Goal: Task Accomplishment & Management: Use online tool/utility

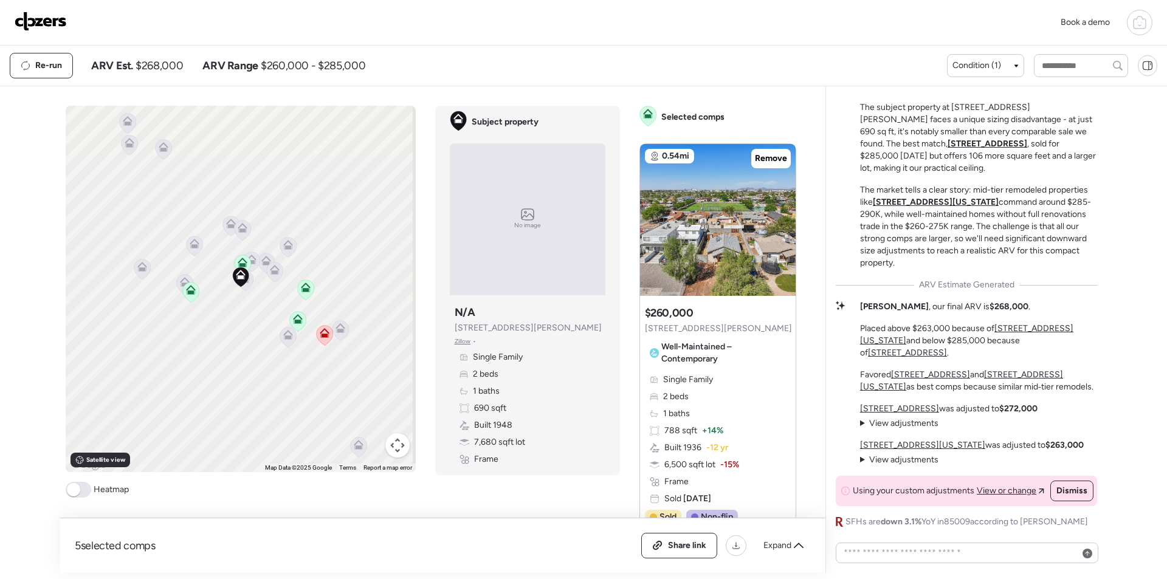
click at [38, 18] on img at bounding box center [41, 21] width 52 height 19
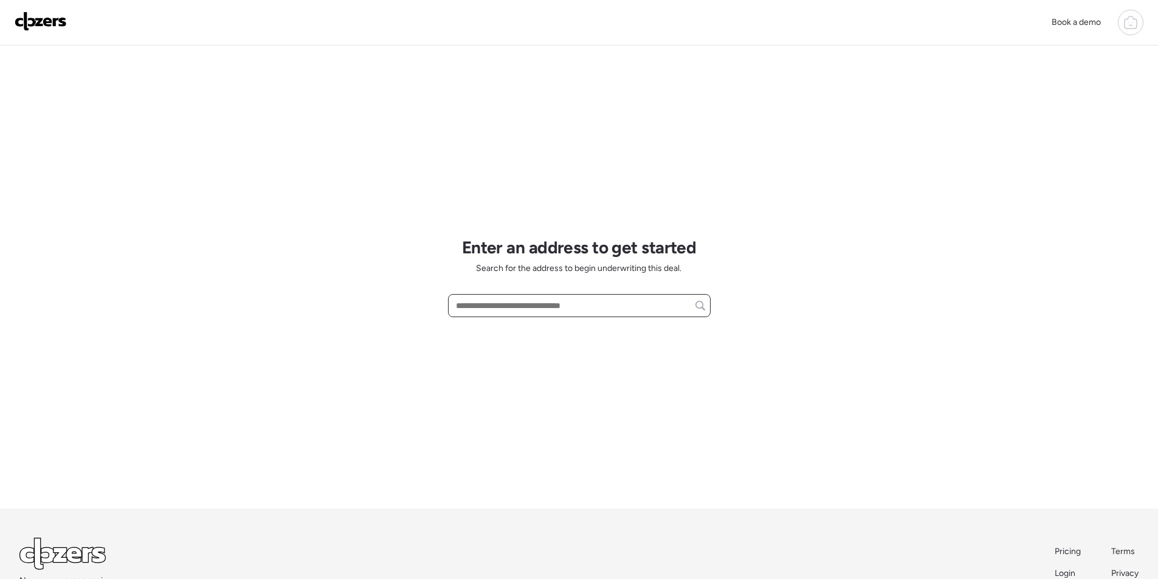
click at [523, 312] on input "text" at bounding box center [579, 305] width 252 height 17
paste input "**********"
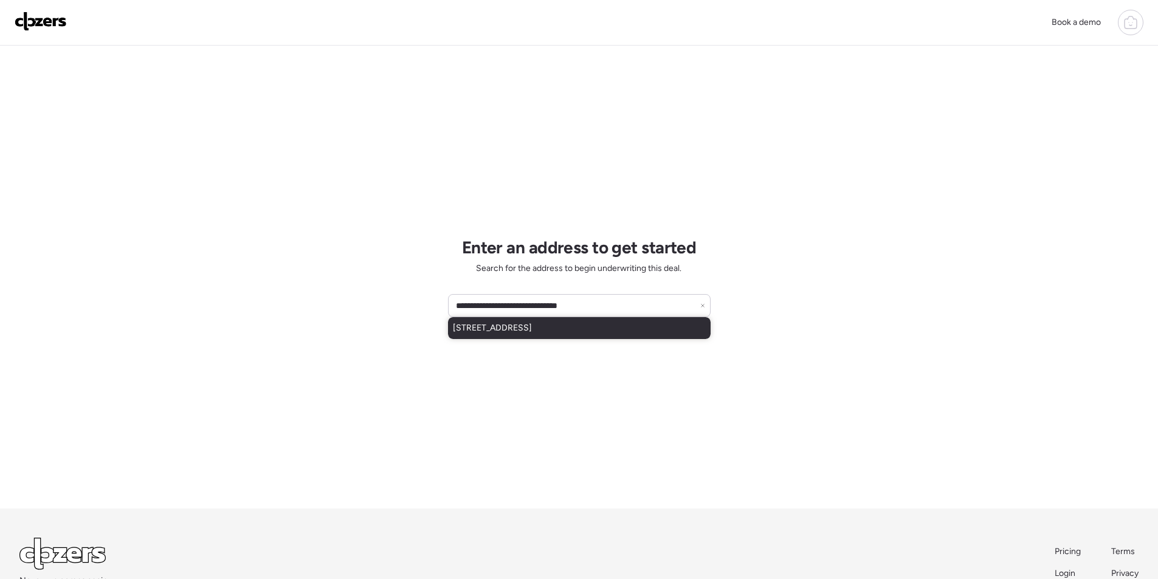
click at [532, 331] on span "2217 N 40th St, Phoenix, AZ, 85008" at bounding box center [492, 328] width 79 height 12
type input "**********"
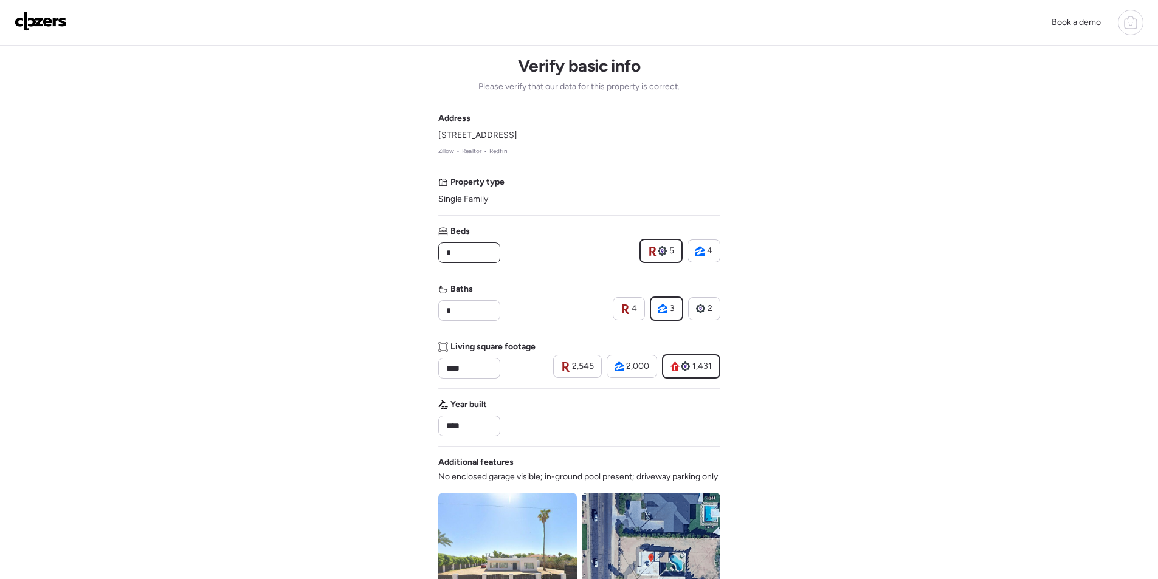
click at [461, 249] on input "*" at bounding box center [469, 252] width 51 height 17
type input "*"
click at [456, 317] on input "*" at bounding box center [469, 310] width 51 height 17
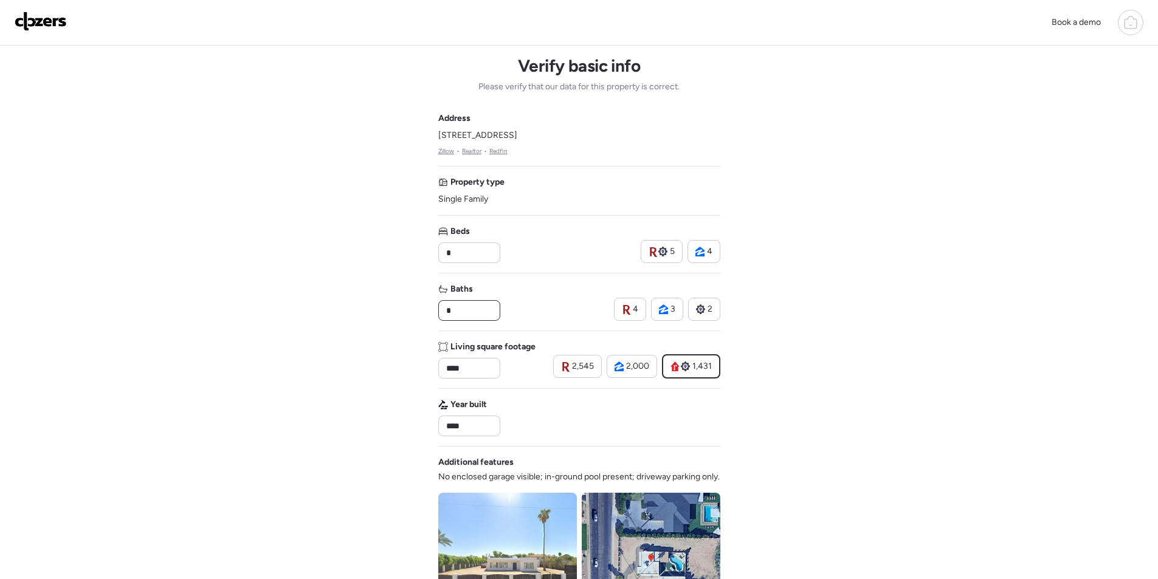
type input "*"
click at [515, 323] on div "Address 2217 N 40th St, Phoenix, AZ 85008 Zillow • Realtor • Redfin Property ty…" at bounding box center [579, 436] width 282 height 649
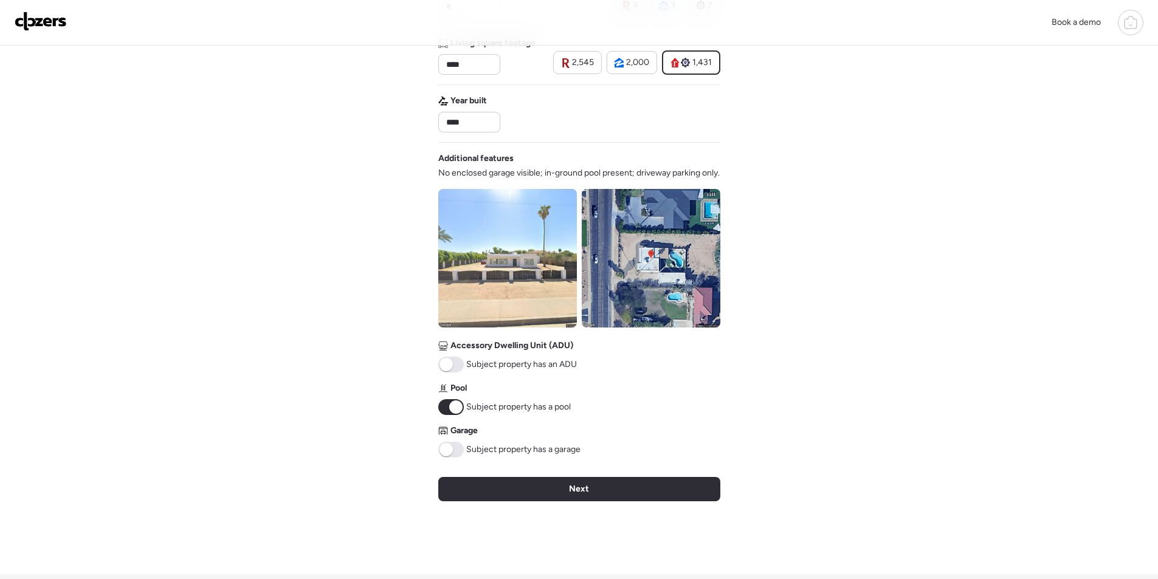
scroll to position [450, 0]
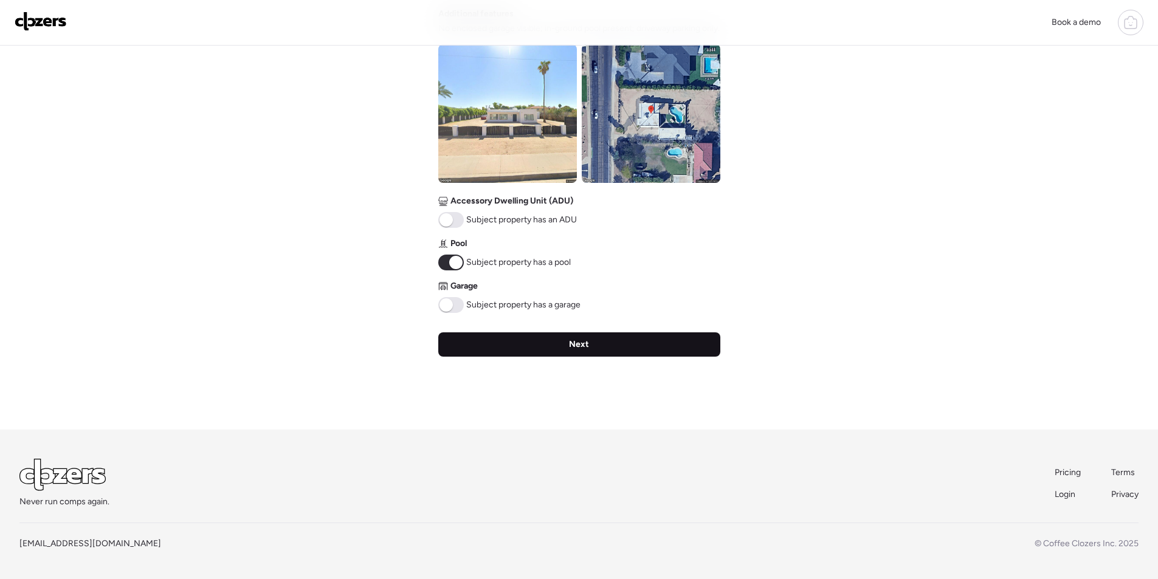
click at [529, 353] on div "Next" at bounding box center [579, 344] width 282 height 24
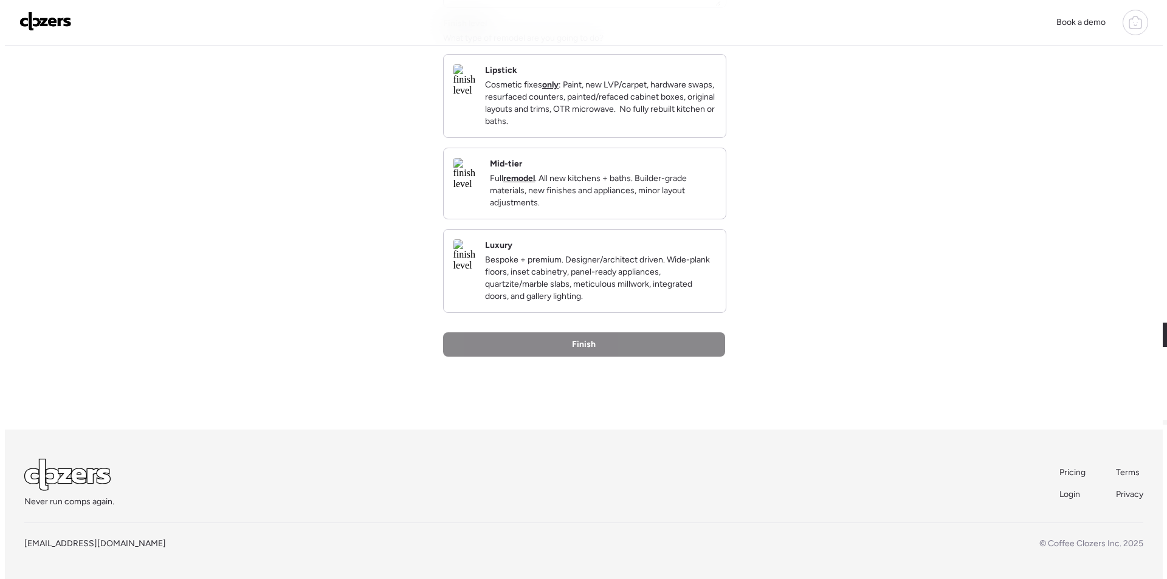
scroll to position [0, 0]
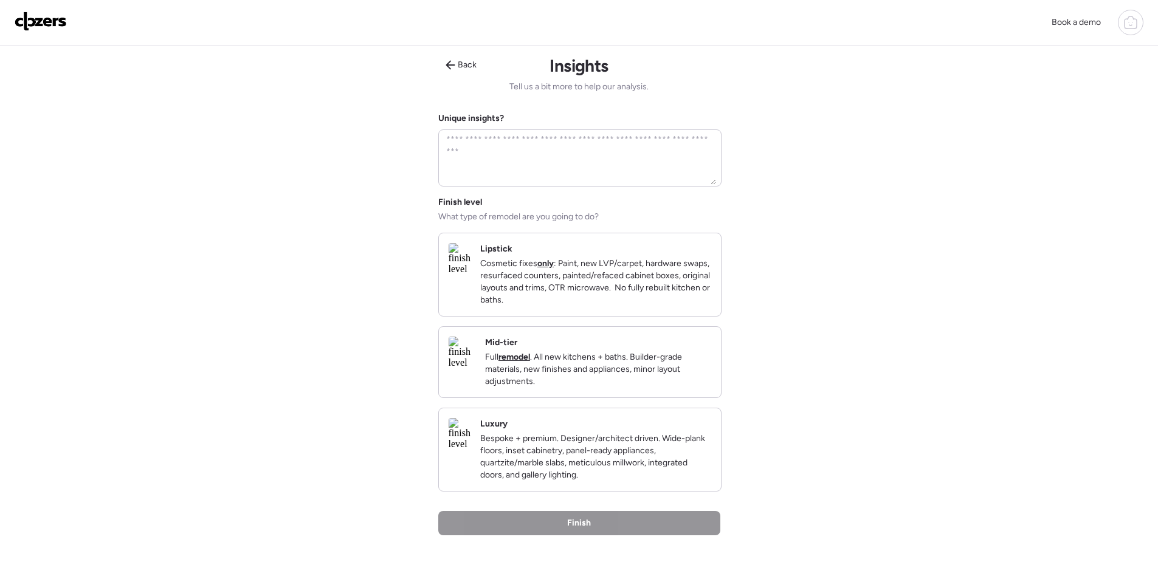
click at [565, 350] on div "Mid-tier Full remodel . All new kitchens + baths. Builder-grade materials, new …" at bounding box center [598, 362] width 226 height 51
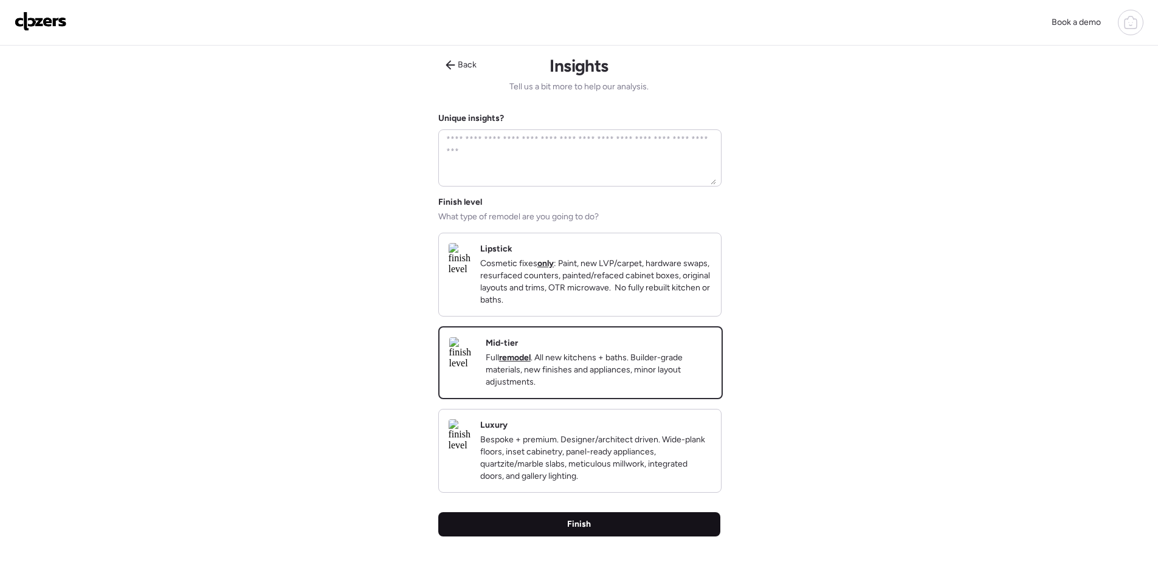
click at [568, 537] on div "Finish" at bounding box center [579, 524] width 282 height 24
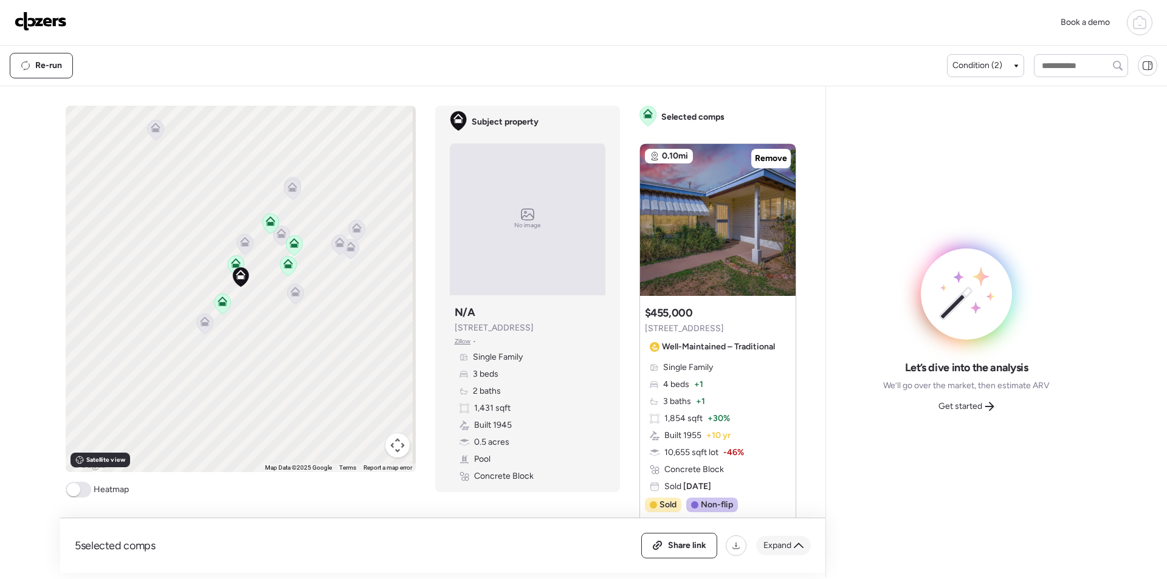
click at [767, 540] on span "Expand" at bounding box center [777, 546] width 28 height 12
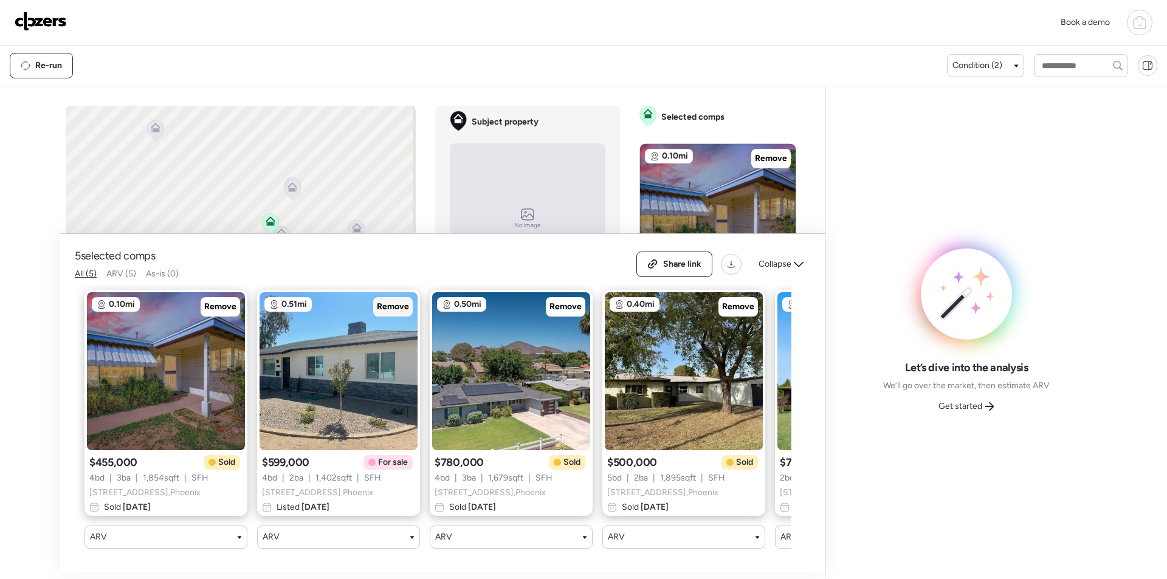
click at [403, 297] on div "Remove" at bounding box center [392, 306] width 39 height 19
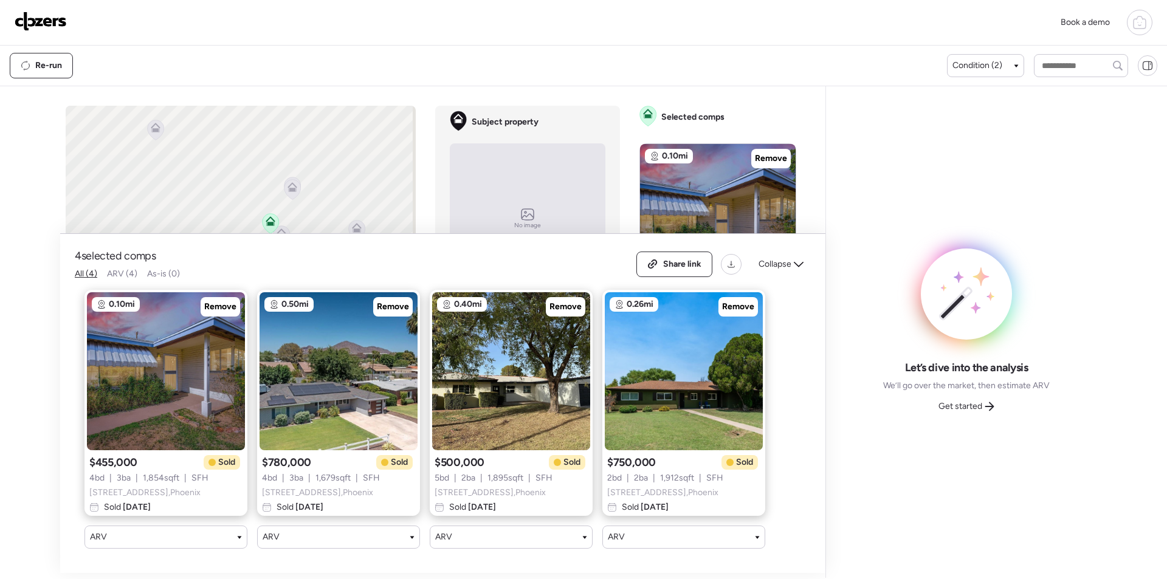
click at [788, 258] on span "Collapse" at bounding box center [774, 264] width 33 height 12
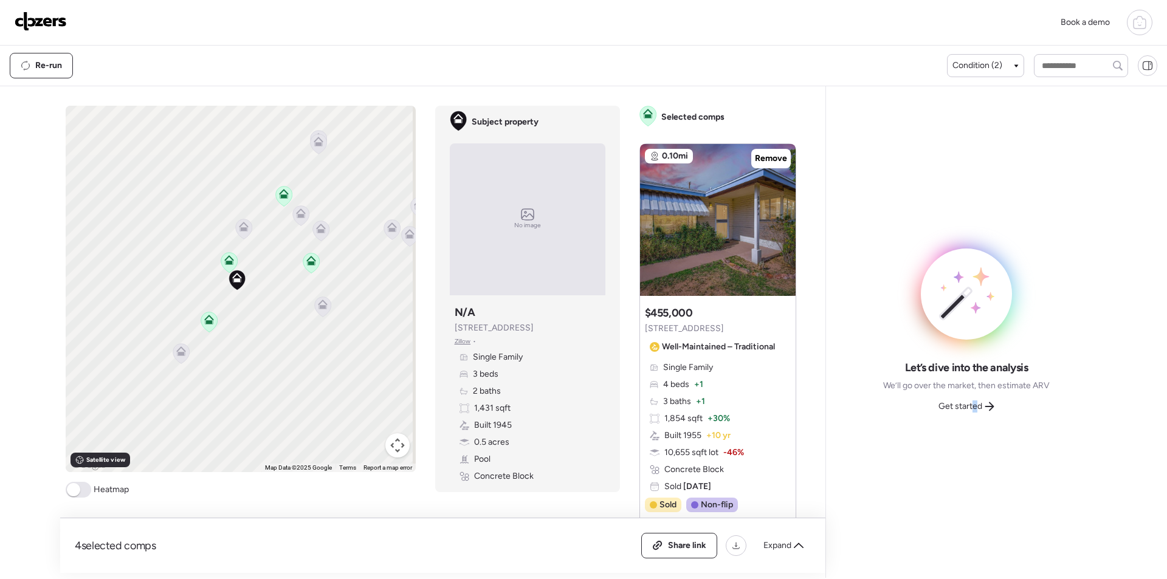
click at [975, 405] on span "Get started" at bounding box center [960, 406] width 44 height 12
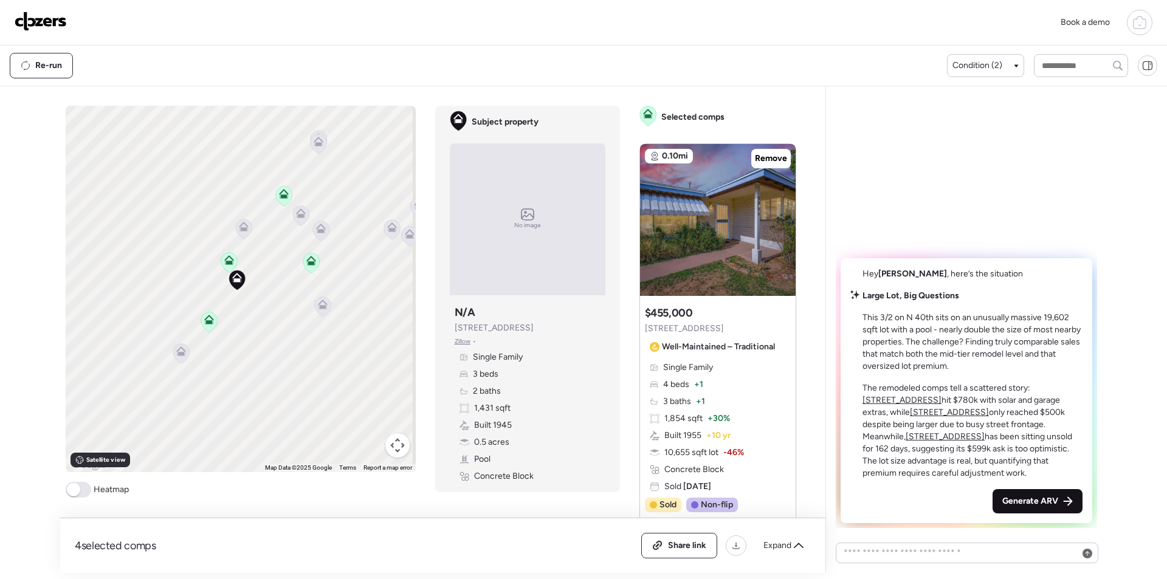
click at [1034, 493] on div "Generate ARV" at bounding box center [1037, 501] width 90 height 24
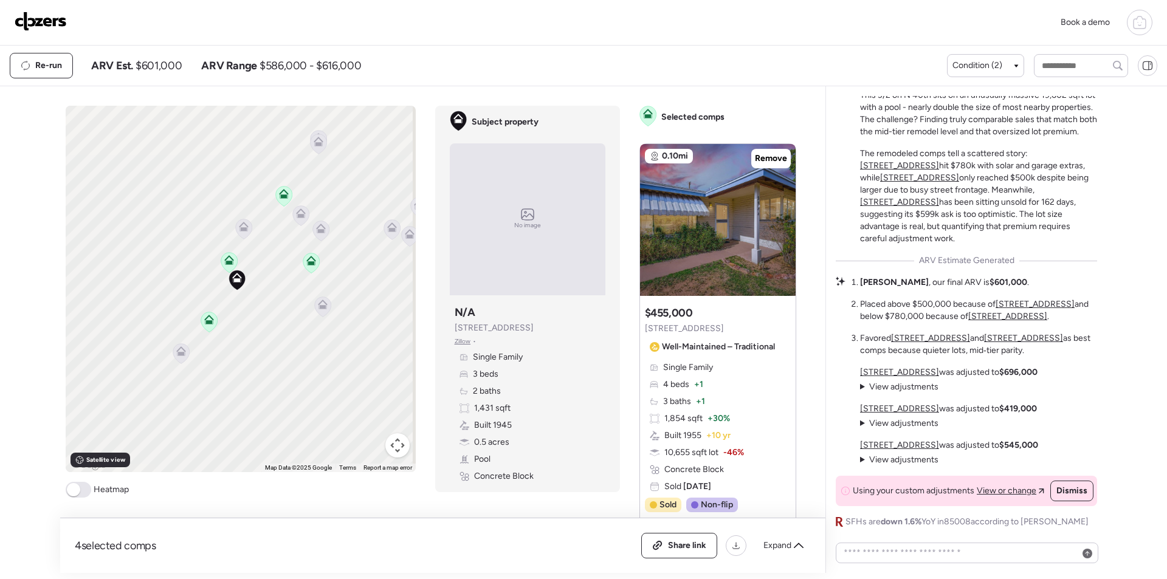
click at [159, 67] on span "$601,000" at bounding box center [159, 65] width 46 height 15
copy span "601,000"
click at [318, 307] on icon at bounding box center [322, 307] width 8 height 4
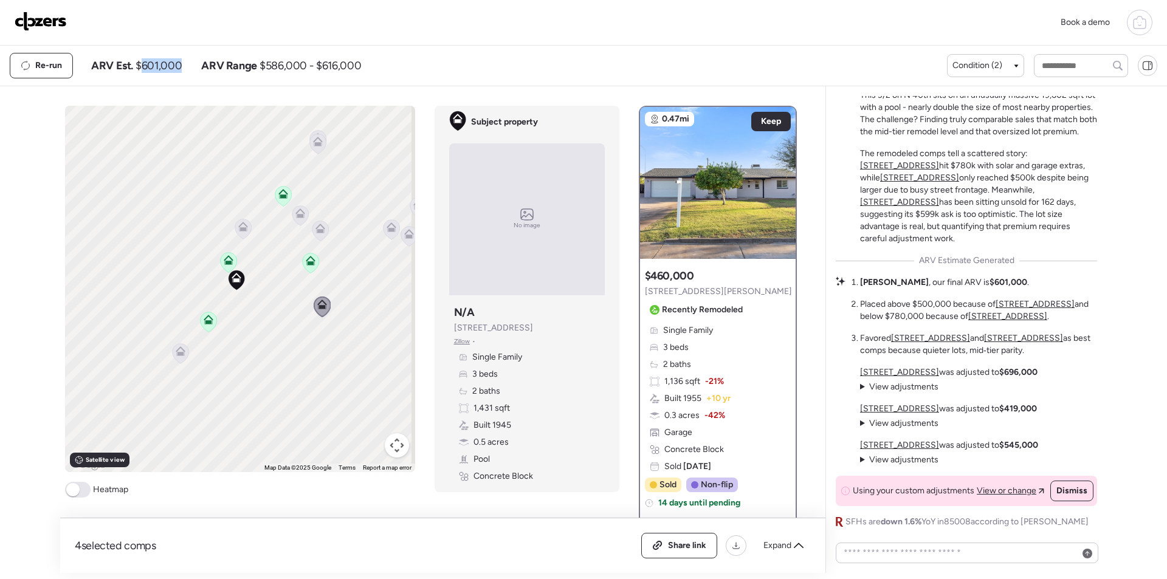
click at [245, 228] on icon at bounding box center [243, 229] width 16 height 20
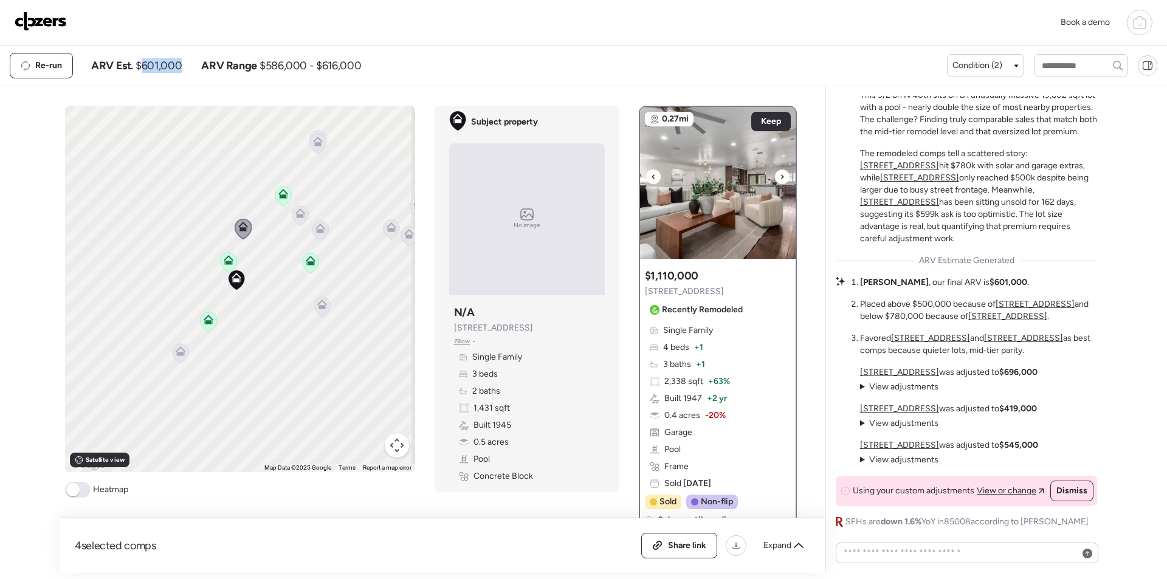
click at [717, 204] on img at bounding box center [718, 183] width 156 height 152
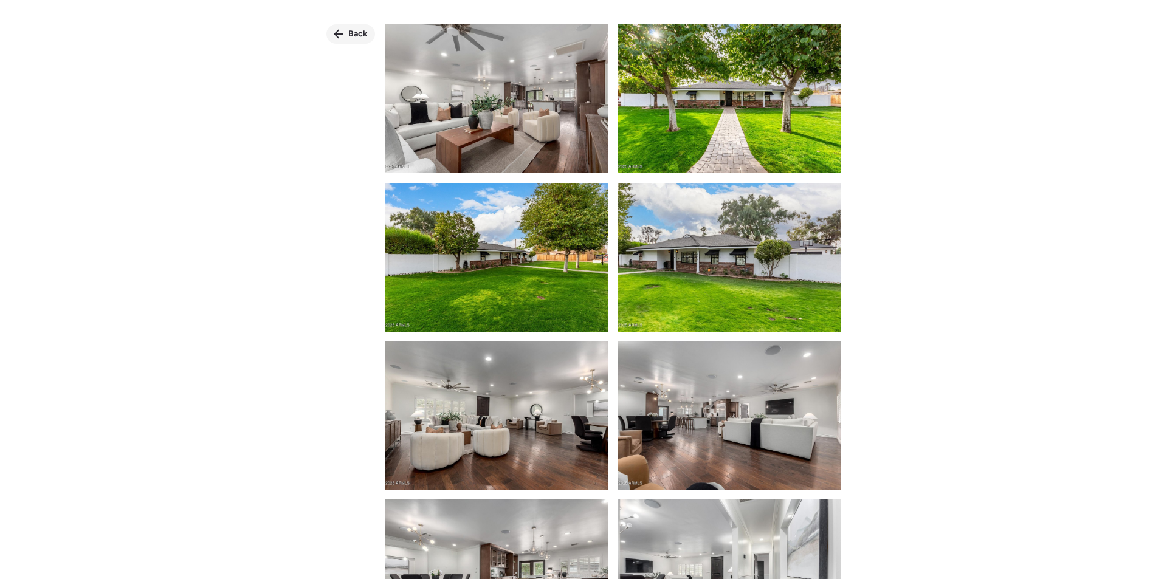
click at [354, 29] on span "Back" at bounding box center [357, 34] width 19 height 12
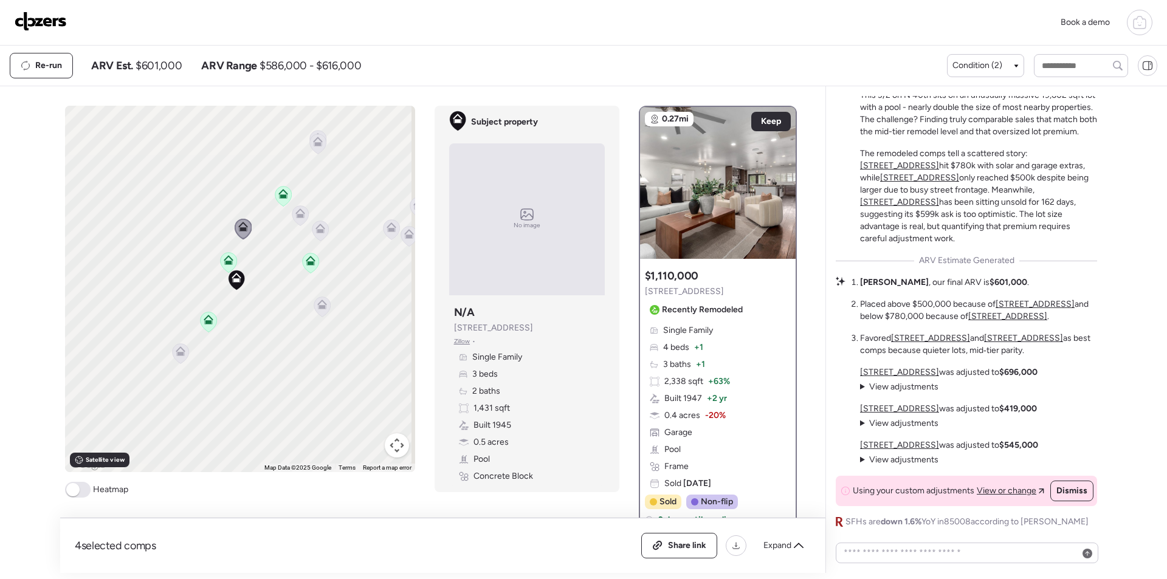
click at [317, 142] on icon at bounding box center [317, 139] width 9 height 5
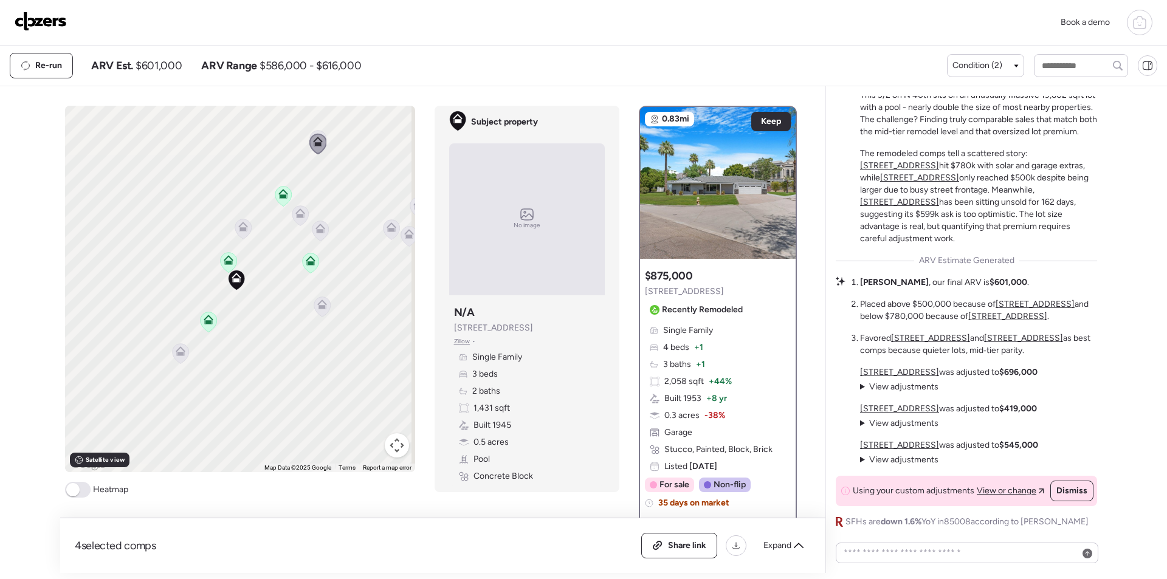
click at [317, 134] on icon at bounding box center [317, 144] width 17 height 21
click at [296, 219] on div at bounding box center [300, 216] width 17 height 22
click at [295, 211] on icon at bounding box center [300, 213] width 10 height 10
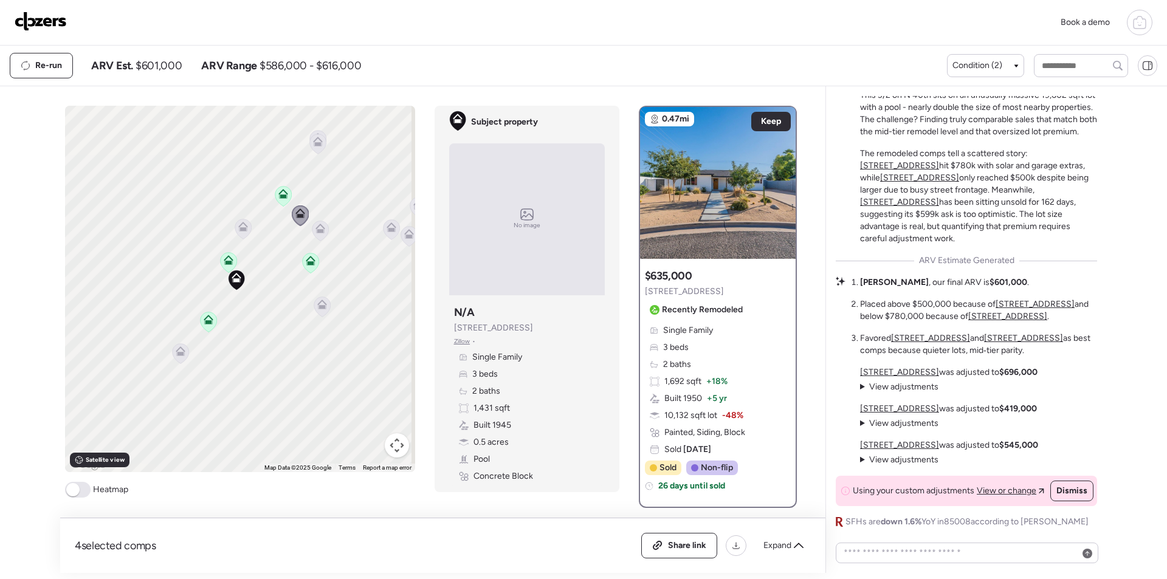
click at [176, 348] on icon at bounding box center [181, 351] width 10 height 10
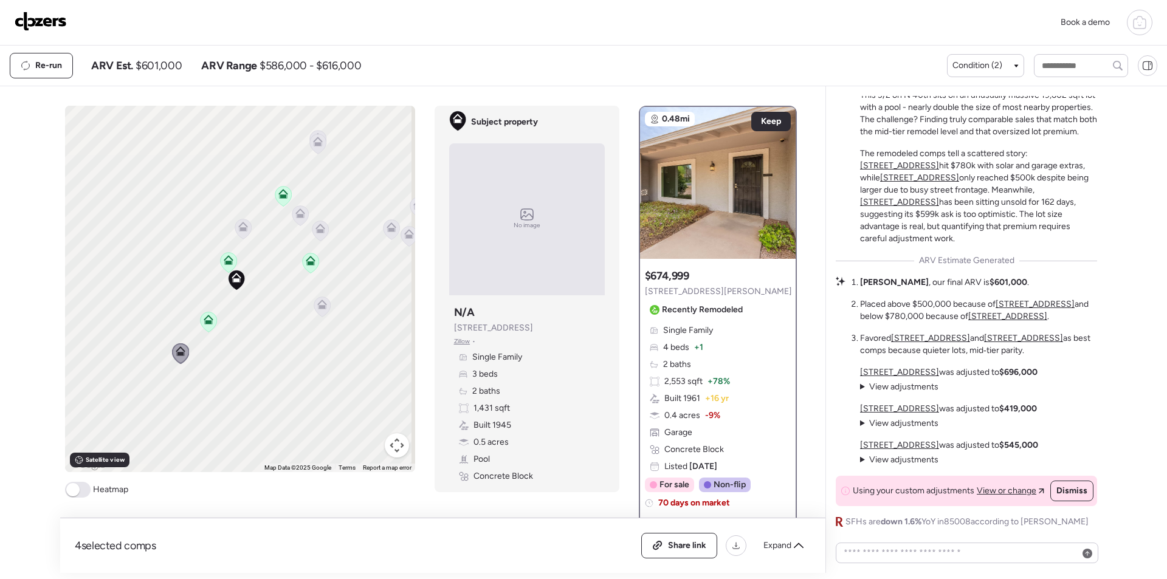
click at [180, 357] on icon at bounding box center [180, 353] width 16 height 20
click at [57, 18] on img at bounding box center [41, 21] width 52 height 19
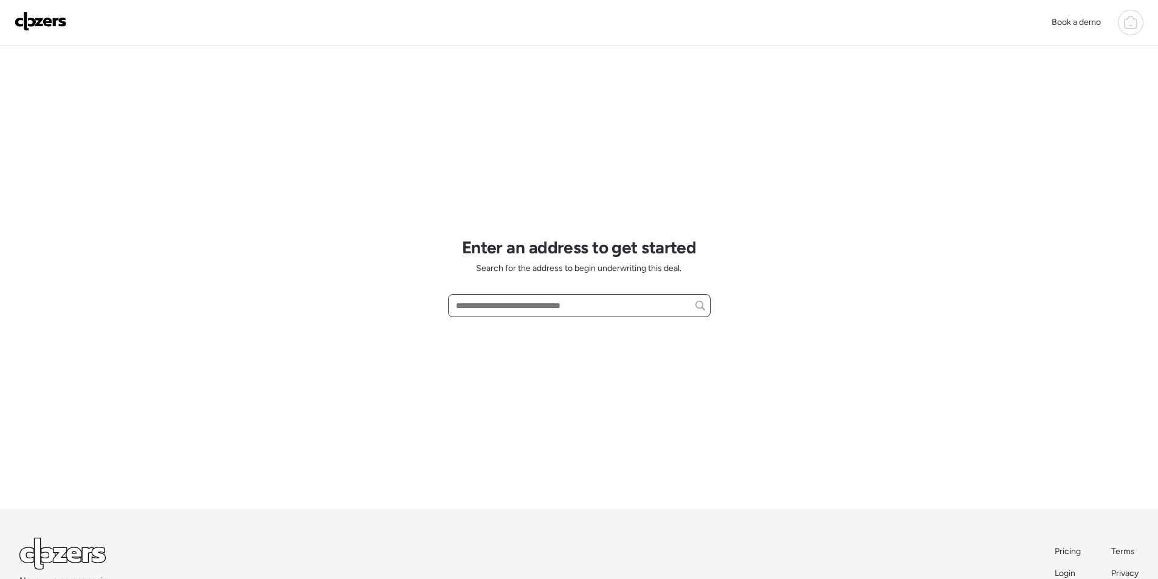
click at [476, 311] on input "text" at bounding box center [579, 305] width 252 height 17
paste input "**********"
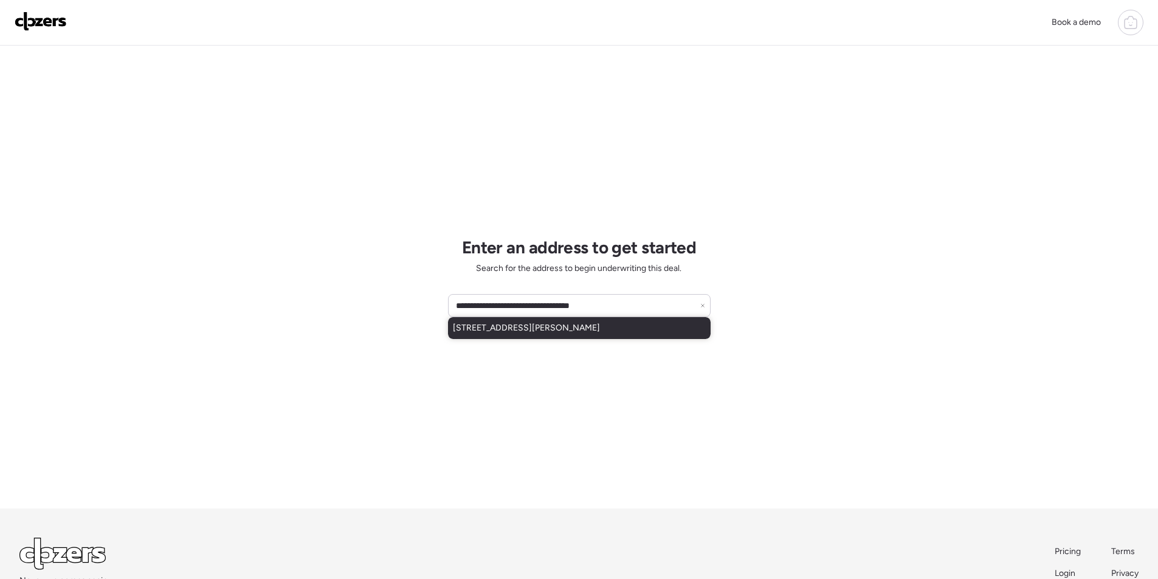
click at [496, 331] on span "3610 W Abraham Ln, Glendale, AZ, 85308" at bounding box center [526, 328] width 147 height 12
type input "**********"
